Goal: Task Accomplishment & Management: Manage account settings

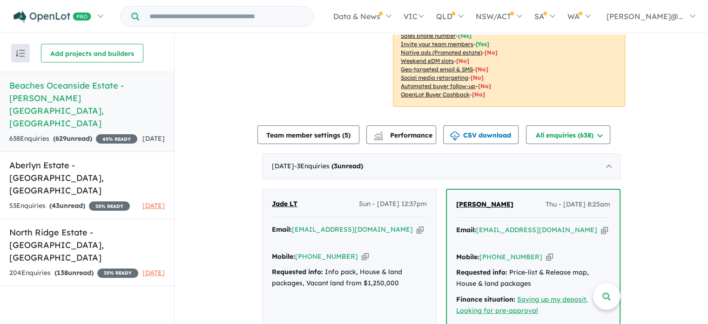
scroll to position [372, 0]
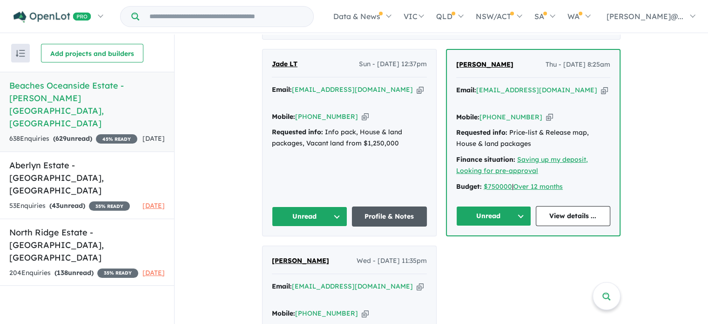
click at [375, 214] on link "Profile & Notes" at bounding box center [389, 216] width 75 height 20
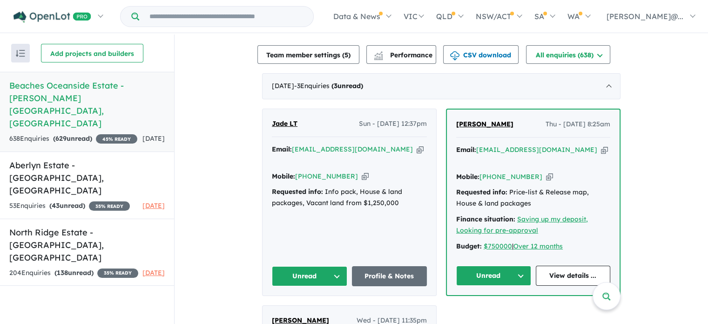
scroll to position [326, 0]
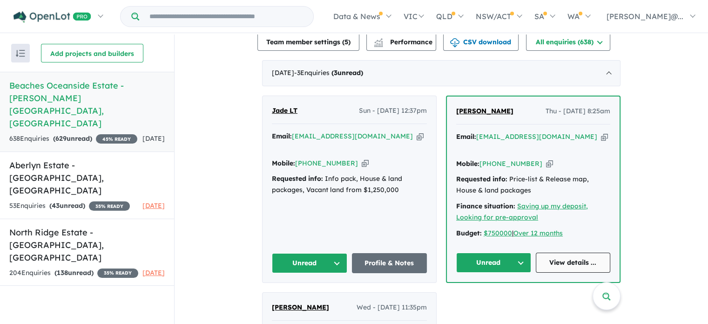
click at [568, 259] on link "View details ..." at bounding box center [573, 262] width 75 height 20
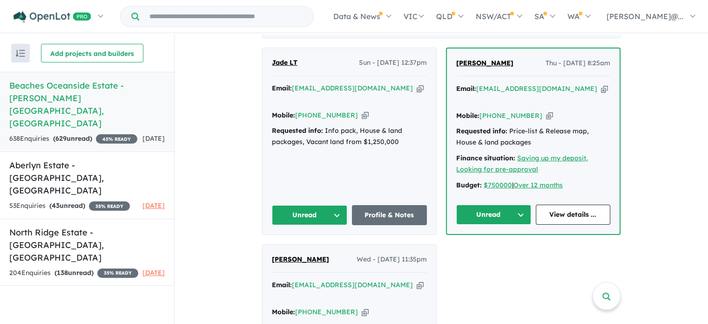
scroll to position [372, 0]
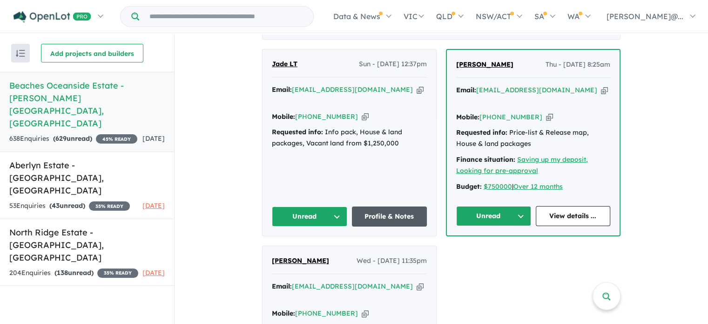
click at [387, 214] on link "Profile & Notes" at bounding box center [389, 216] width 75 height 20
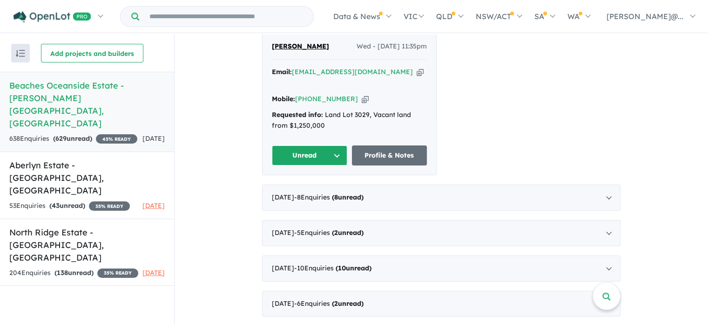
scroll to position [605, 0]
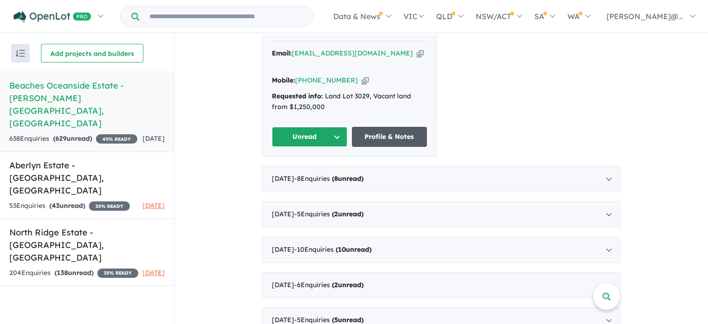
click at [367, 127] on link "Profile & Notes" at bounding box center [389, 137] width 75 height 20
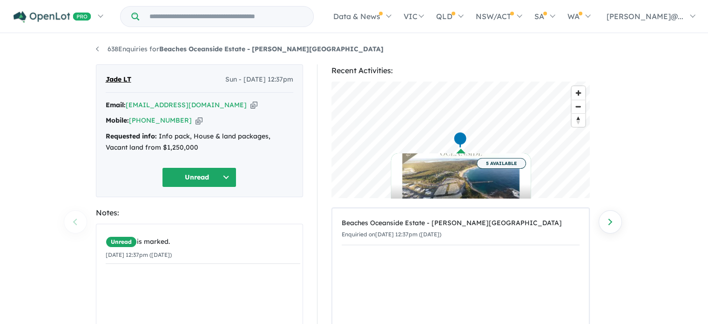
click at [229, 176] on button "Unread" at bounding box center [199, 177] width 74 height 20
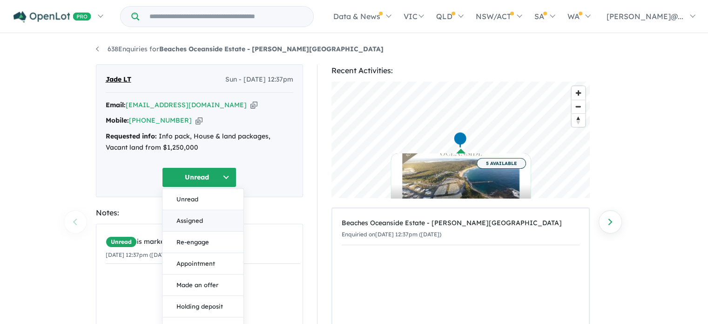
click at [214, 220] on button "Assigned" at bounding box center [202, 220] width 81 height 21
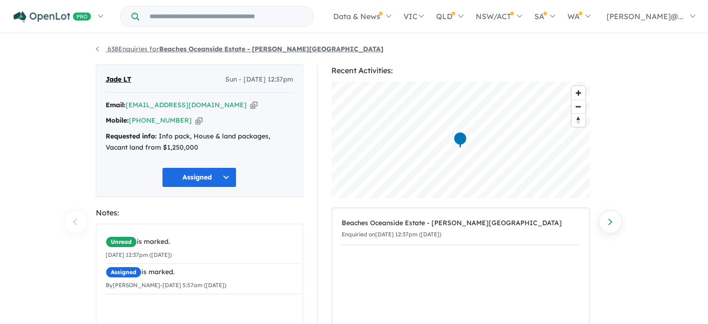
click at [98, 50] on link "638 Enquiries for Beaches Oceanside Estate - Catherine Hill Bay" at bounding box center [240, 49] width 288 height 8
